Goal: Navigation & Orientation: Go to known website

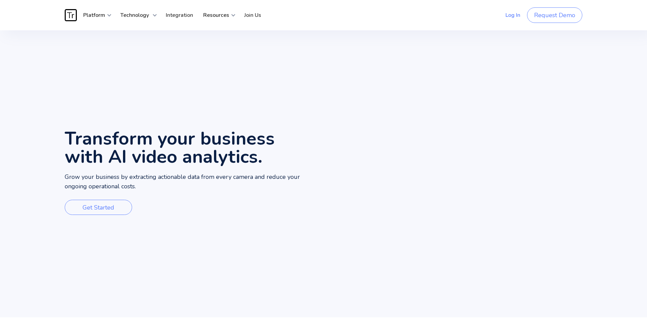
click at [517, 17] on link "Log In" at bounding box center [512, 15] width 25 height 20
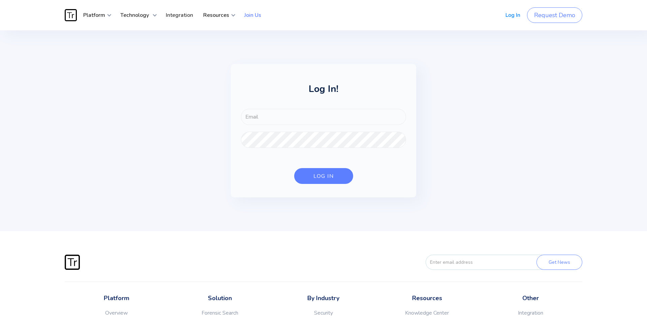
click at [251, 14] on link "Join Us" at bounding box center [252, 15] width 27 height 20
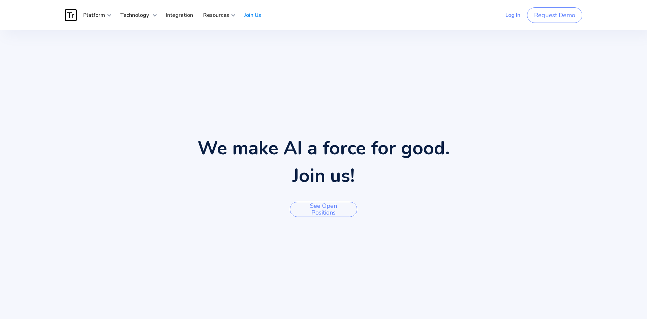
click at [521, 16] on link "Log In" at bounding box center [512, 15] width 25 height 20
